Goal: Information Seeking & Learning: Learn about a topic

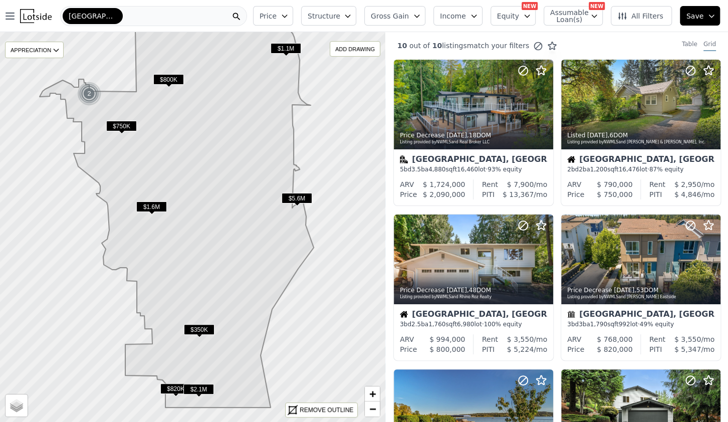
click at [287, 16] on icon "button" at bounding box center [284, 16] width 5 height 3
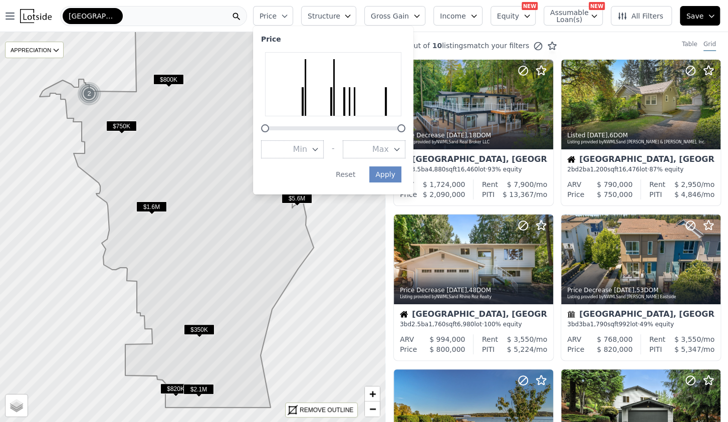
click at [287, 16] on icon "button" at bounding box center [284, 16] width 5 height 3
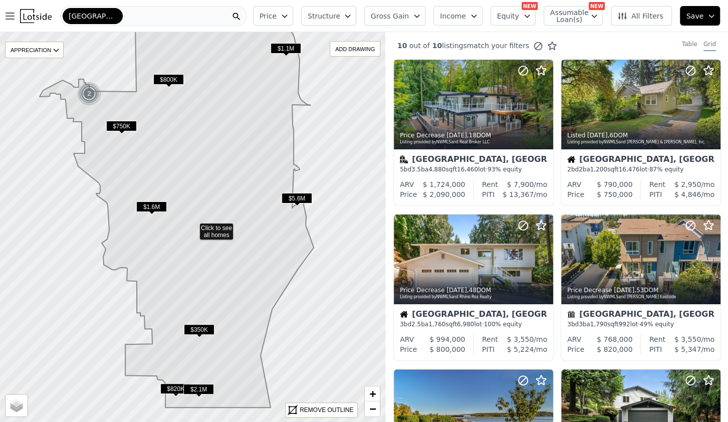
click at [481, 14] on button "Income" at bounding box center [458, 16] width 49 height 20
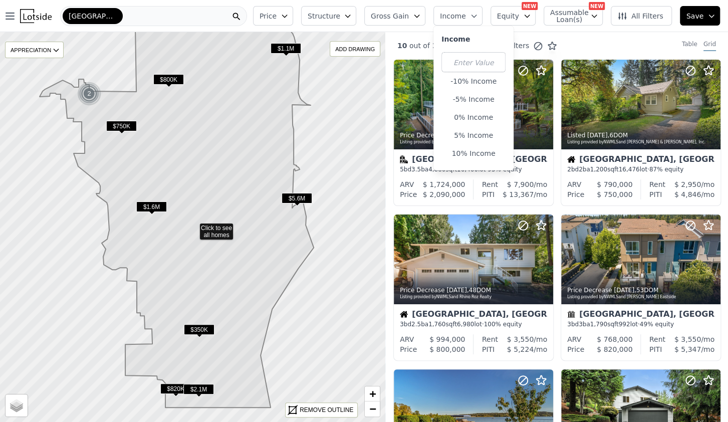
click at [481, 14] on button "Income" at bounding box center [458, 16] width 49 height 20
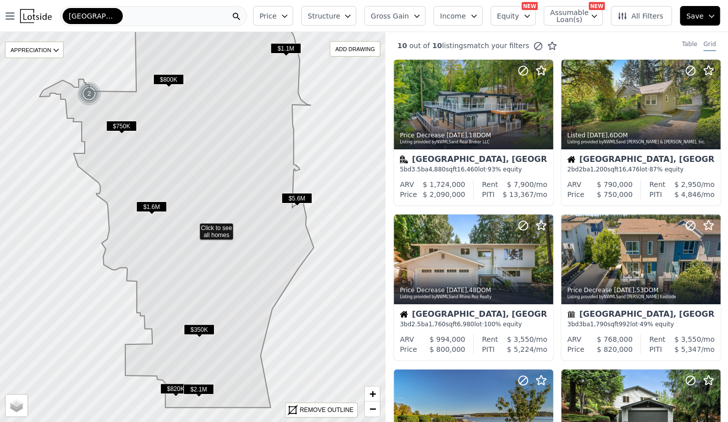
click at [598, 15] on icon "button" at bounding box center [594, 16] width 8 height 8
click at [650, 15] on span "All Filters" at bounding box center [641, 16] width 46 height 10
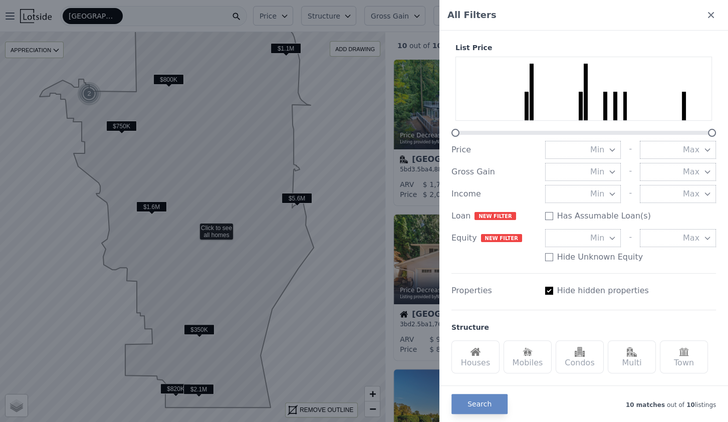
click at [611, 154] on button "Min" at bounding box center [583, 150] width 76 height 18
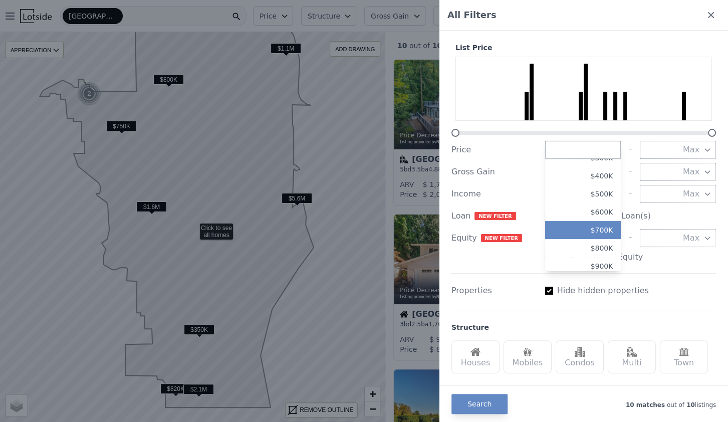
click at [570, 222] on button "$700K" at bounding box center [583, 230] width 76 height 18
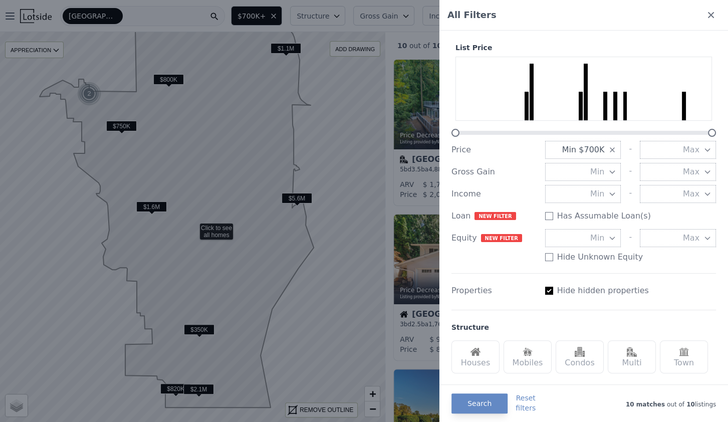
click at [657, 152] on button "Max" at bounding box center [678, 150] width 76 height 18
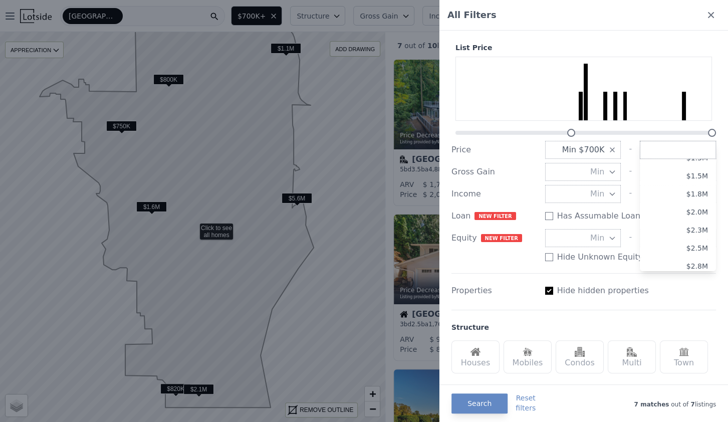
scroll to position [128, 0]
click at [658, 217] on button "$3.0M" at bounding box center [678, 220] width 76 height 18
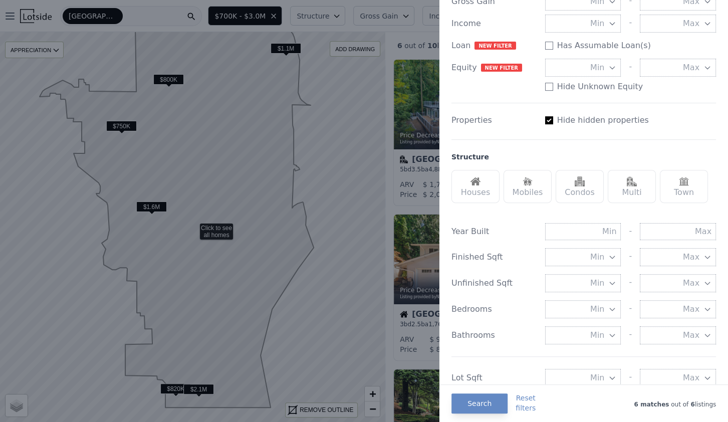
scroll to position [192, 0]
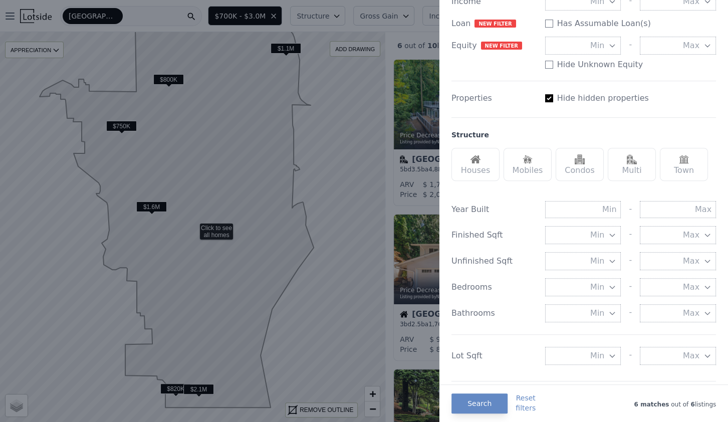
click at [477, 166] on div "Houses" at bounding box center [476, 164] width 48 height 33
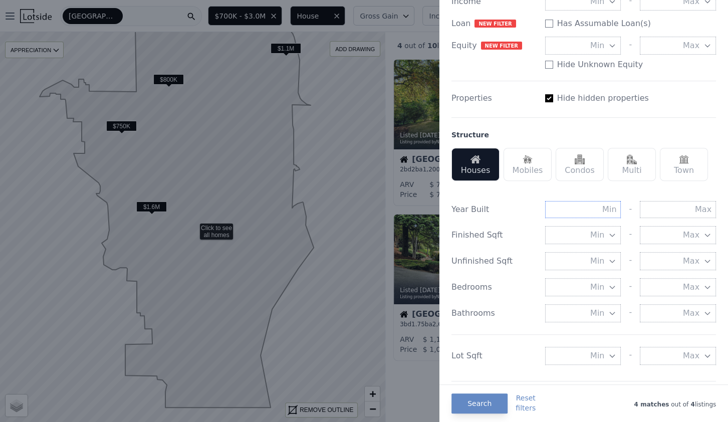
click at [574, 210] on input "text" at bounding box center [583, 209] width 76 height 17
click at [582, 230] on button "Min" at bounding box center [583, 235] width 76 height 18
click at [538, 226] on div "Finished Sqft Min 0 sqft 500 sqft 1000 sqft 1500 sqft 2000 sqft 2500 sqft 3000 …" at bounding box center [584, 235] width 265 height 18
click at [575, 234] on button "Min" at bounding box center [583, 235] width 76 height 18
click at [595, 303] on button "1500 sqft" at bounding box center [583, 307] width 76 height 18
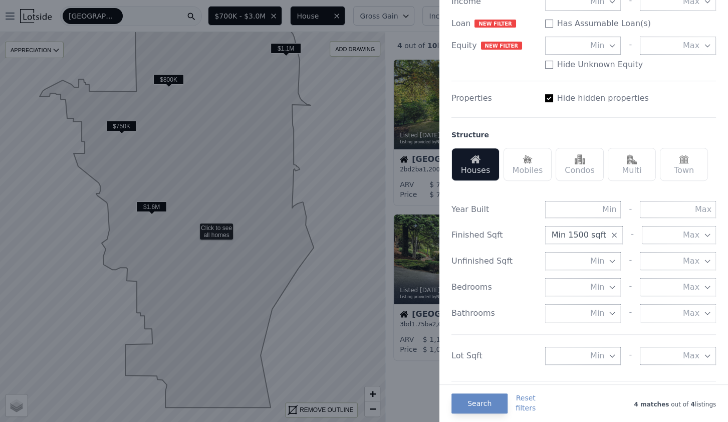
click at [524, 249] on div "Year Built - Finished Sqft Min 1500 sqft - Max Unfinished Sqft Min - Max Bedroo…" at bounding box center [584, 281] width 265 height 184
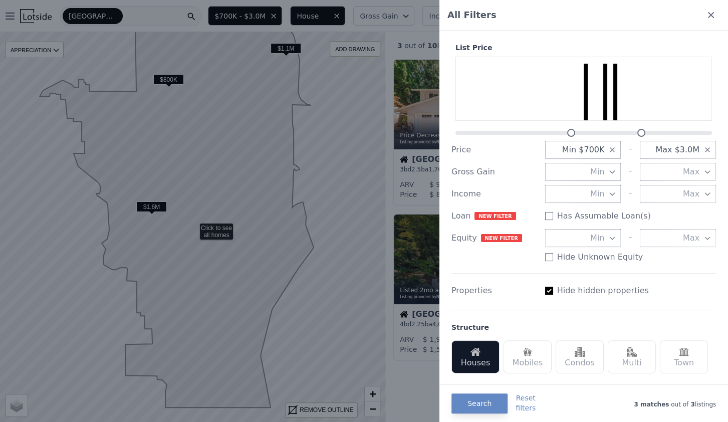
click at [58, 52] on div at bounding box center [364, 211] width 728 height 422
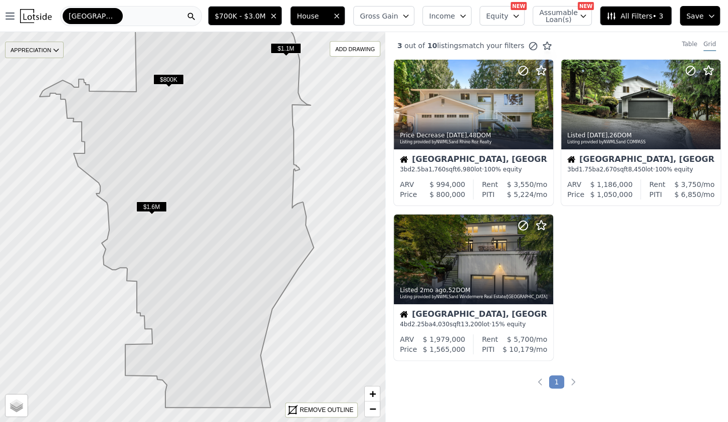
click at [46, 49] on div "APPRECIATION" at bounding box center [34, 50] width 59 height 17
click at [10, 14] on icon "button" at bounding box center [10, 16] width 8 height 6
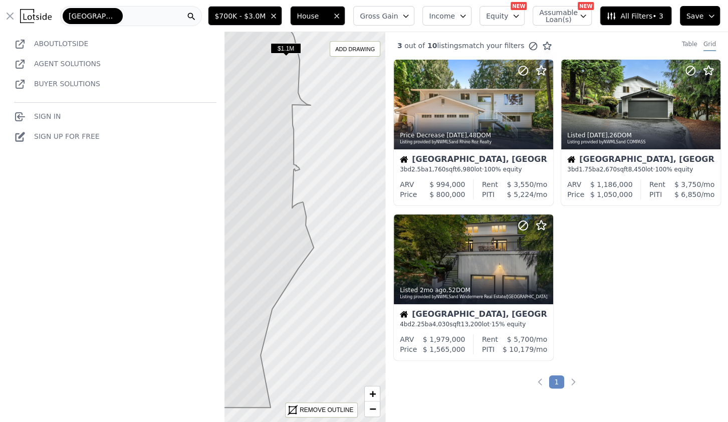
click at [10, 14] on icon "button" at bounding box center [10, 16] width 12 height 12
